Goal: Task Accomplishment & Management: Manage account settings

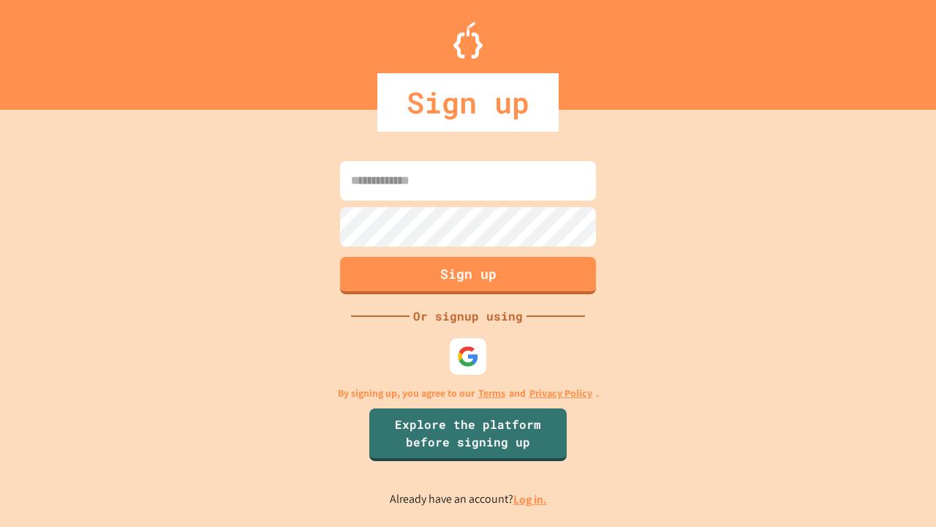
click at [531, 499] on link "Log in." at bounding box center [530, 499] width 34 height 15
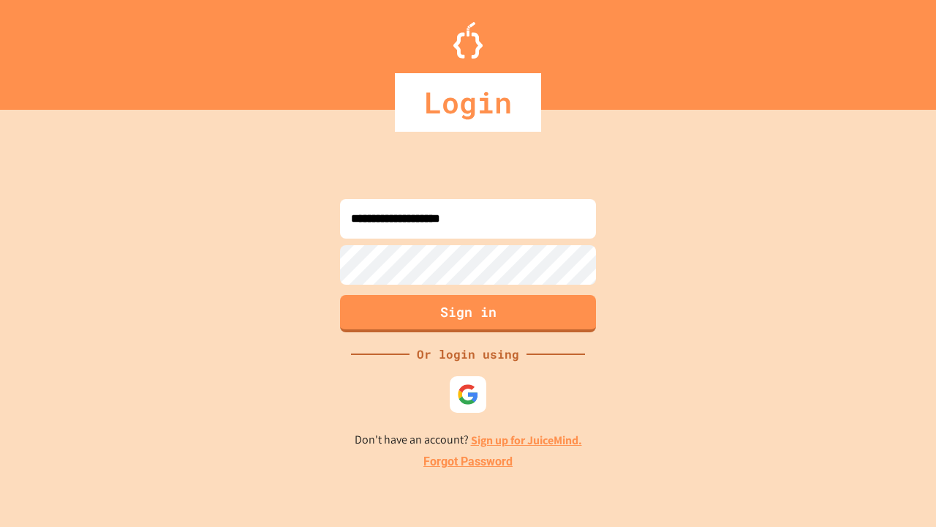
type input "**********"
